Goal: Transaction & Acquisition: Obtain resource

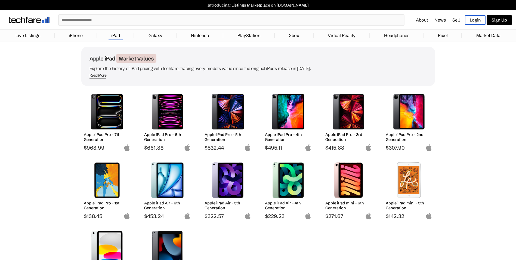
click at [284, 135] on h2 "Apple iPad Pro - 4th Generation" at bounding box center [288, 137] width 47 height 10
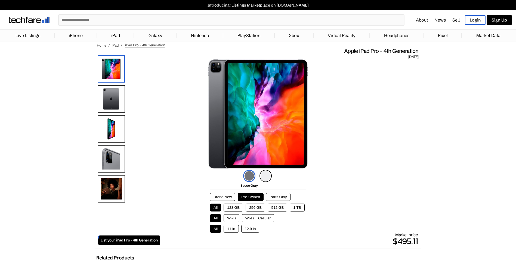
click at [256, 207] on button "256 GB" at bounding box center [256, 207] width 20 height 8
click at [230, 215] on button "Wi-Fi" at bounding box center [232, 218] width 16 height 8
click at [233, 228] on button "11 in" at bounding box center [231, 228] width 15 height 8
click at [234, 207] on button "128 GB" at bounding box center [234, 207] width 20 height 8
click at [254, 207] on button "256 GB" at bounding box center [256, 207] width 20 height 8
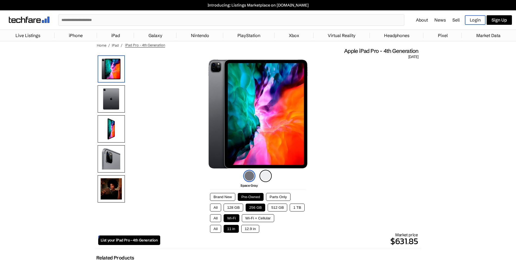
click at [265, 174] on img at bounding box center [266, 175] width 12 height 12
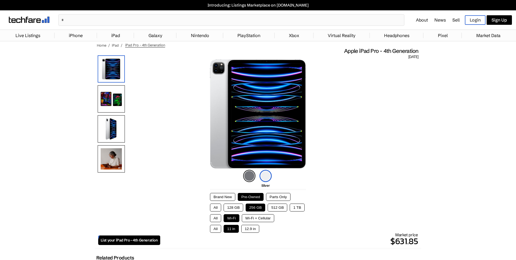
click at [233, 206] on button "128 GB" at bounding box center [234, 207] width 20 height 8
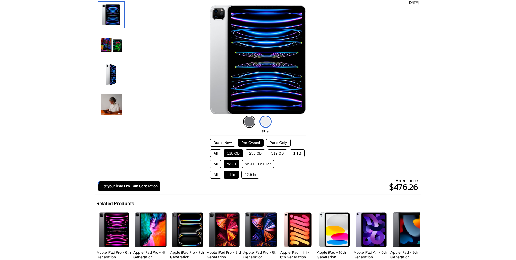
scroll to position [54, 0]
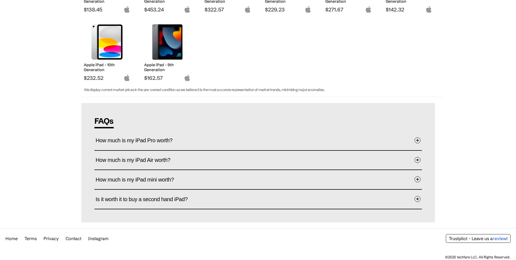
scroll to position [208, 0]
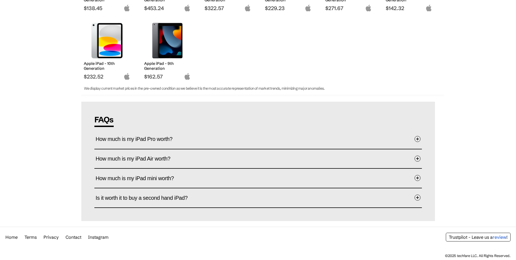
click at [164, 142] on span "How much is my iPad Pro worth?" at bounding box center [138, 138] width 85 height 17
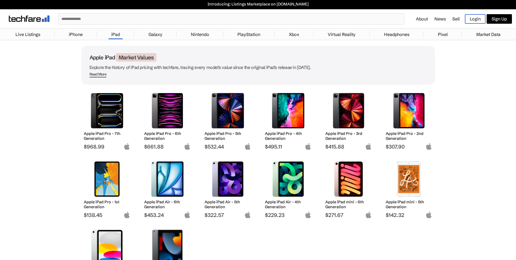
scroll to position [0, 0]
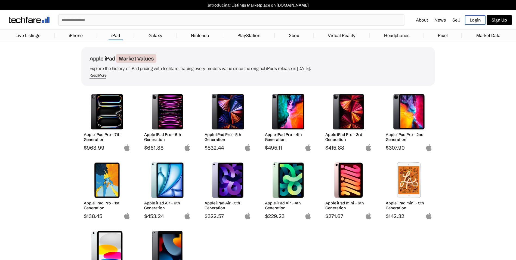
click at [295, 121] on img at bounding box center [288, 111] width 38 height 35
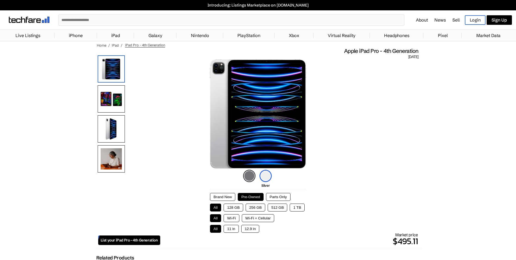
click at [228, 206] on button "128 GB" at bounding box center [234, 207] width 20 height 8
click at [229, 217] on button "Wi-Fi" at bounding box center [232, 218] width 16 height 8
click at [229, 226] on button "11 in" at bounding box center [231, 228] width 15 height 8
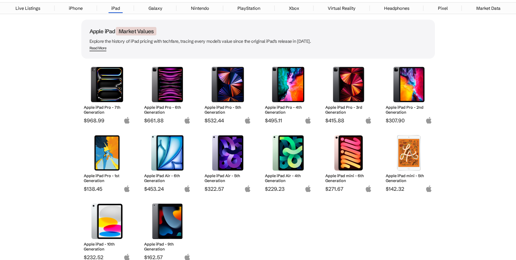
click at [287, 108] on h2 "Apple iPad Pro - 4th Generation" at bounding box center [288, 110] width 47 height 10
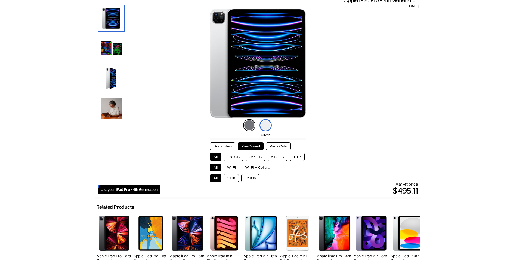
scroll to position [54, 0]
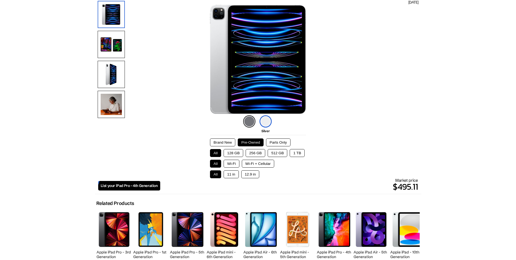
click at [237, 153] on button "128 GB" at bounding box center [234, 153] width 20 height 8
click at [229, 163] on button "Wi-Fi" at bounding box center [232, 163] width 16 height 8
click at [230, 175] on button "11 in" at bounding box center [231, 174] width 15 height 8
click at [266, 146] on div "Brand New Pre-Owned Parts Only All 128 GB 256 GB 512 GB 1 TB All Wi-Fi Wi-Fi + …" at bounding box center [258, 158] width 96 height 40
drag, startPoint x: 266, startPoint y: 146, endPoint x: 251, endPoint y: 155, distance: 17.1
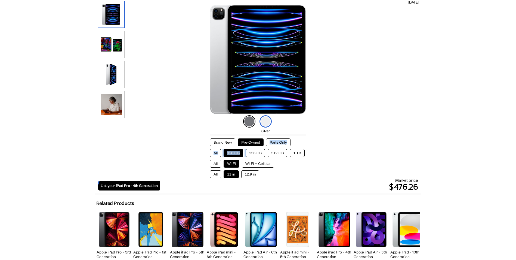
click at [251, 155] on button "256 GB" at bounding box center [256, 153] width 20 height 8
click at [257, 152] on button "256 GB" at bounding box center [256, 153] width 20 height 8
click at [254, 141] on button "Pre-Owned" at bounding box center [251, 142] width 26 height 8
click at [238, 153] on button "128 GB" at bounding box center [234, 153] width 20 height 8
click at [282, 144] on button "Parts Only" at bounding box center [278, 142] width 24 height 8
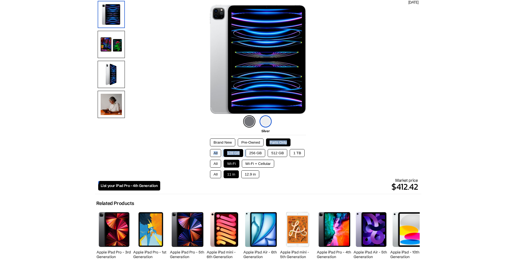
click at [247, 141] on button "Pre-Owned" at bounding box center [251, 142] width 26 height 8
click at [231, 154] on button "128 GB" at bounding box center [234, 153] width 20 height 8
click at [257, 151] on button "256 GB" at bounding box center [256, 153] width 20 height 8
click at [371, 137] on div "Space Gray Silver Brand New Pre-Owned Parts Only All 128 GB 256 GB 512 GB 1 TB …" at bounding box center [258, 253] width 326 height 496
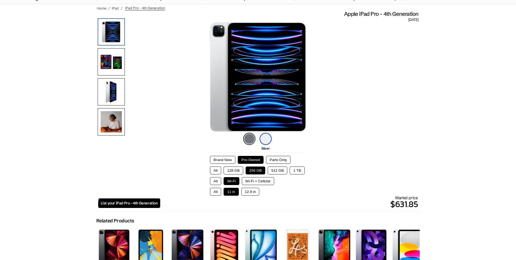
scroll to position [27, 0]
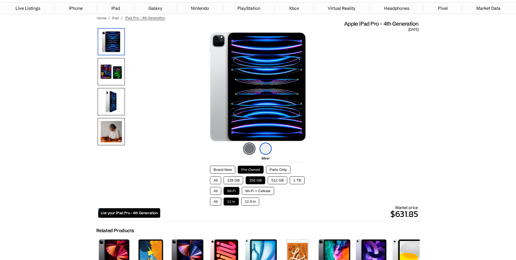
click at [265, 152] on img at bounding box center [266, 148] width 12 height 12
